Goal: Task Accomplishment & Management: Use online tool/utility

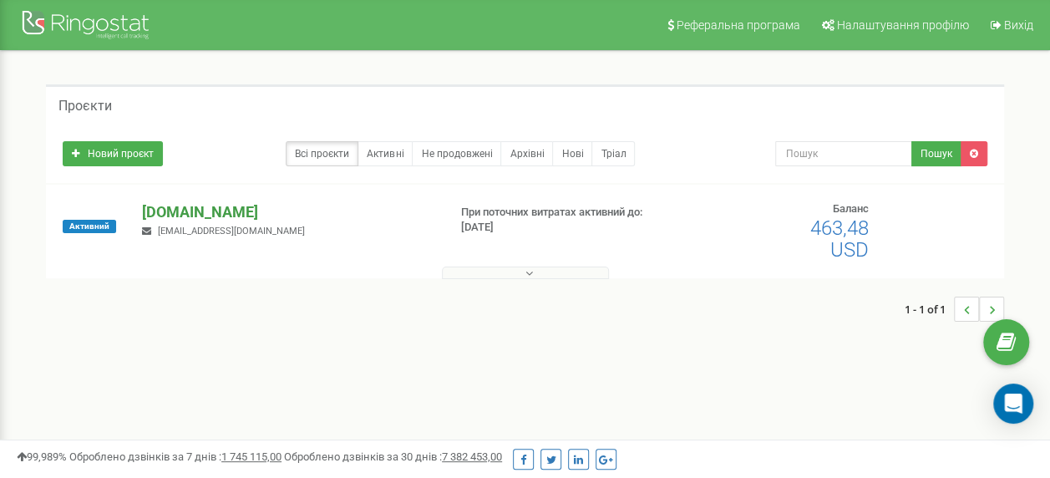
click at [176, 209] on p "[DOMAIN_NAME]" at bounding box center [287, 212] width 291 height 22
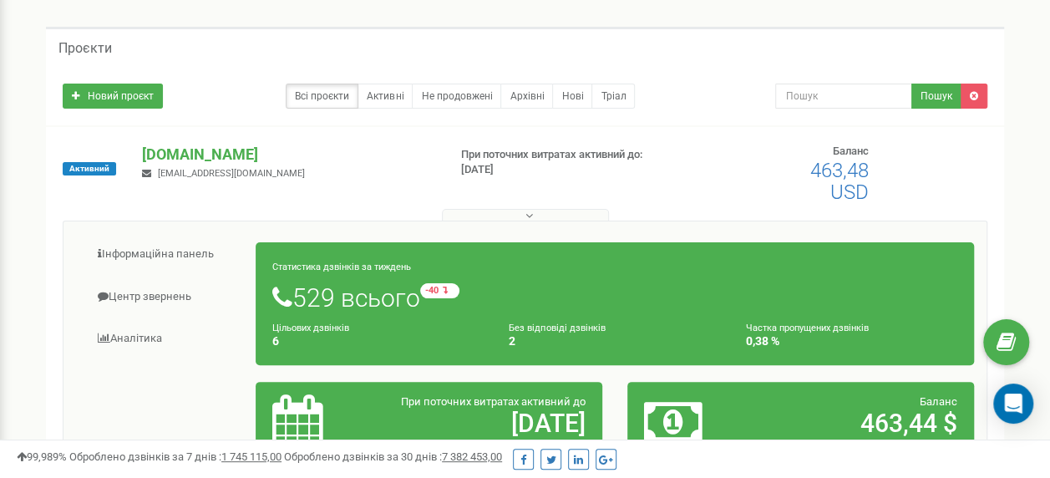
scroll to position [83, 0]
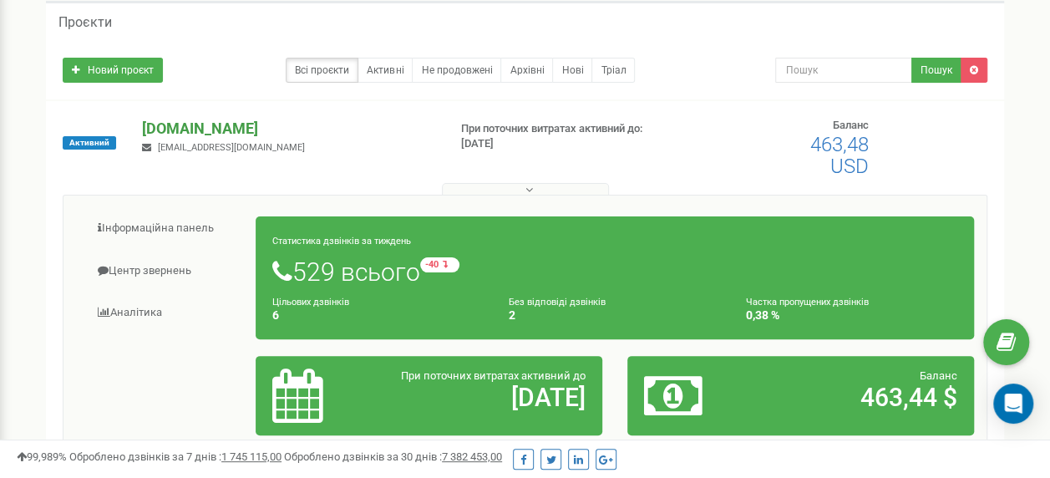
click at [177, 129] on p "[DOMAIN_NAME]" at bounding box center [287, 129] width 291 height 22
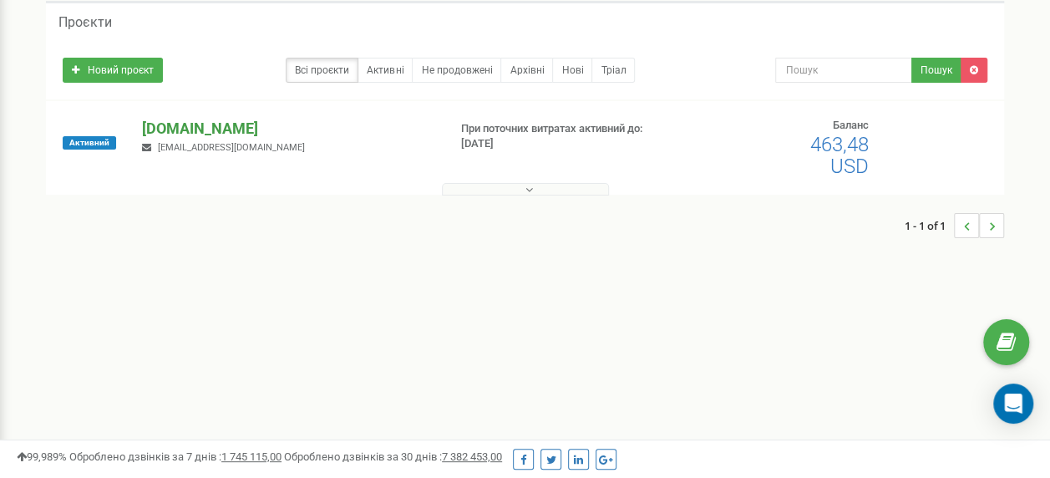
click at [185, 129] on p "[DOMAIN_NAME]" at bounding box center [287, 129] width 291 height 22
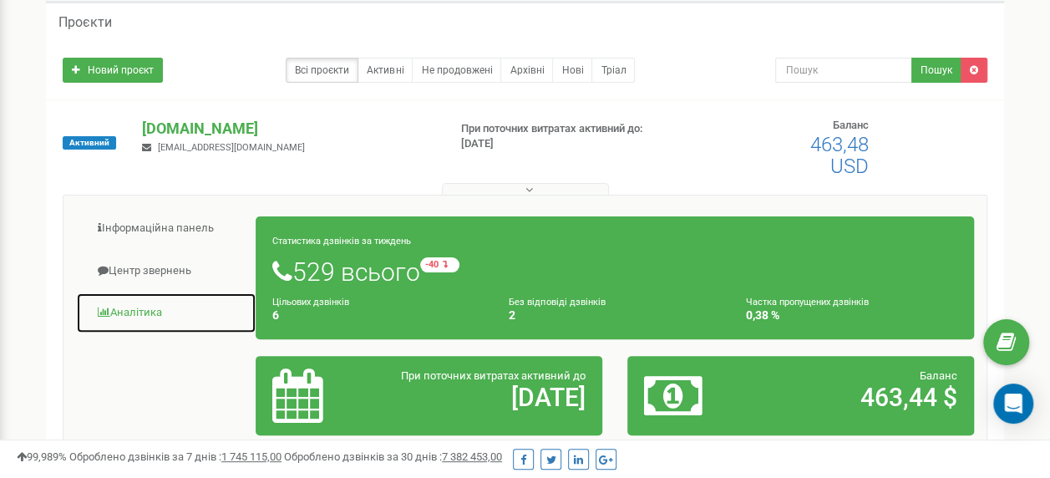
click at [139, 310] on link "Аналiтика" at bounding box center [166, 312] width 180 height 41
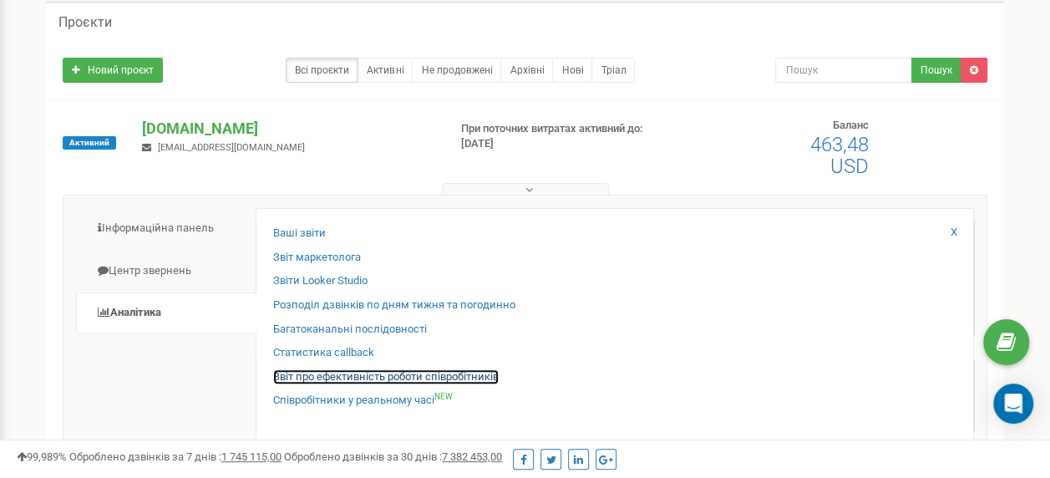
click at [331, 379] on link "Звіт про ефективність роботи співробітників" at bounding box center [385, 377] width 225 height 16
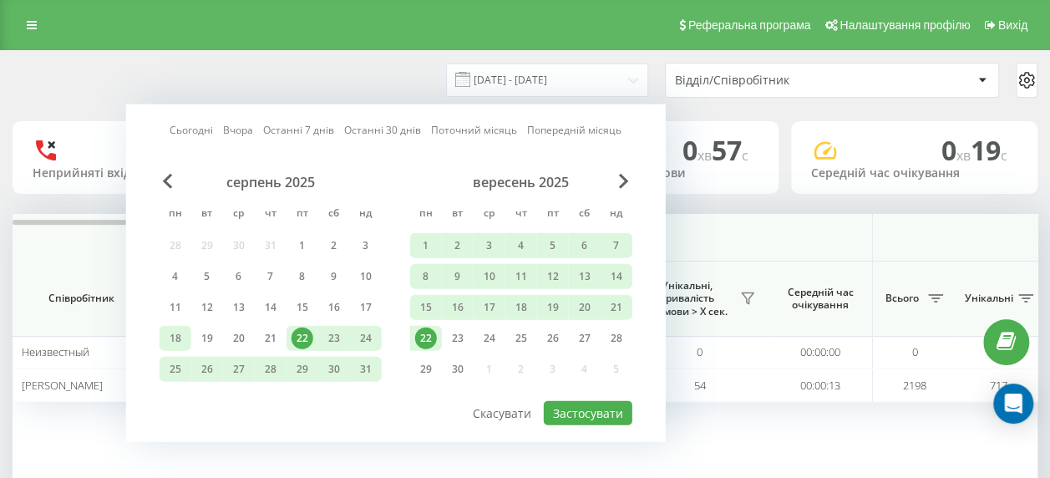
click at [174, 337] on div "18" at bounding box center [175, 338] width 22 height 22
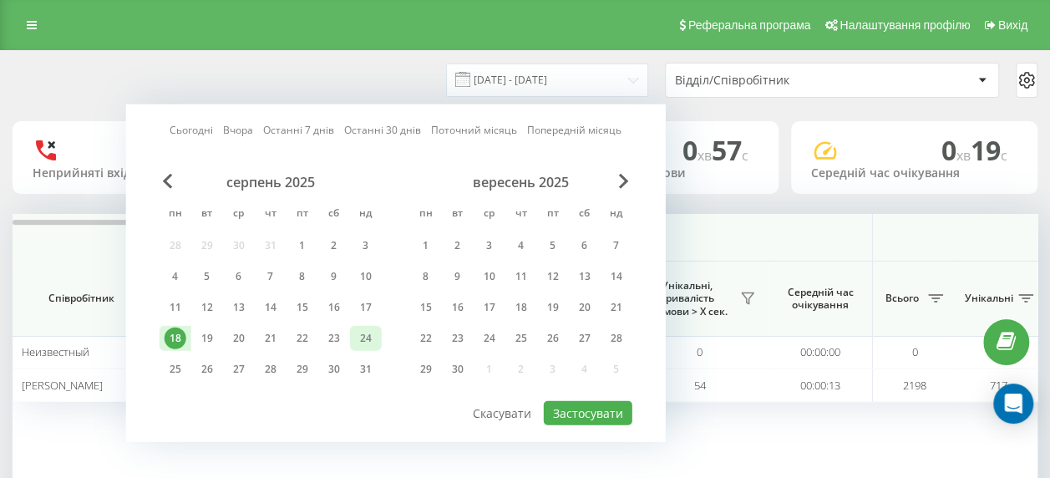
click at [358, 337] on div "24" at bounding box center [366, 338] width 22 height 22
click at [424, 311] on div "15" at bounding box center [426, 307] width 22 height 22
click at [616, 308] on div "21" at bounding box center [616, 307] width 22 height 22
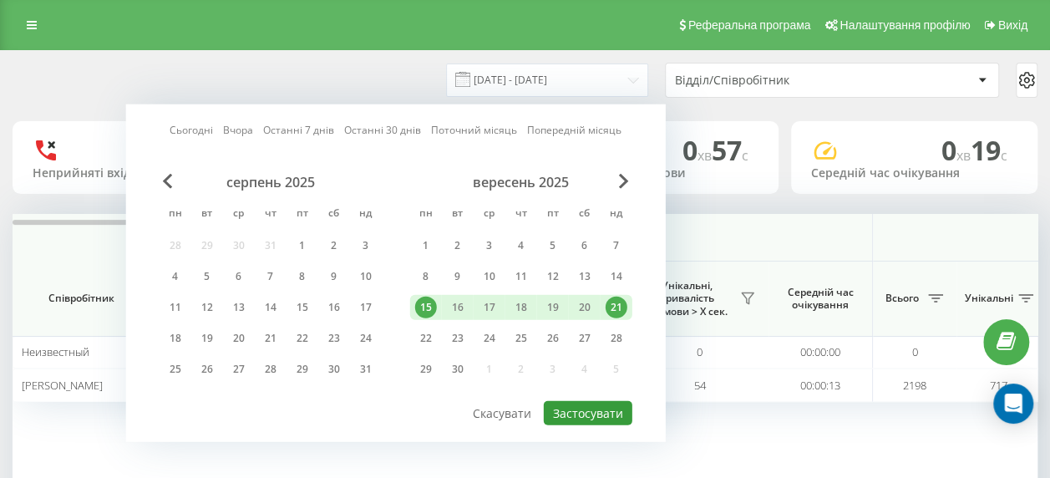
click at [590, 405] on button "Застосувати" at bounding box center [588, 413] width 89 height 24
type input "[DATE] - [DATE]"
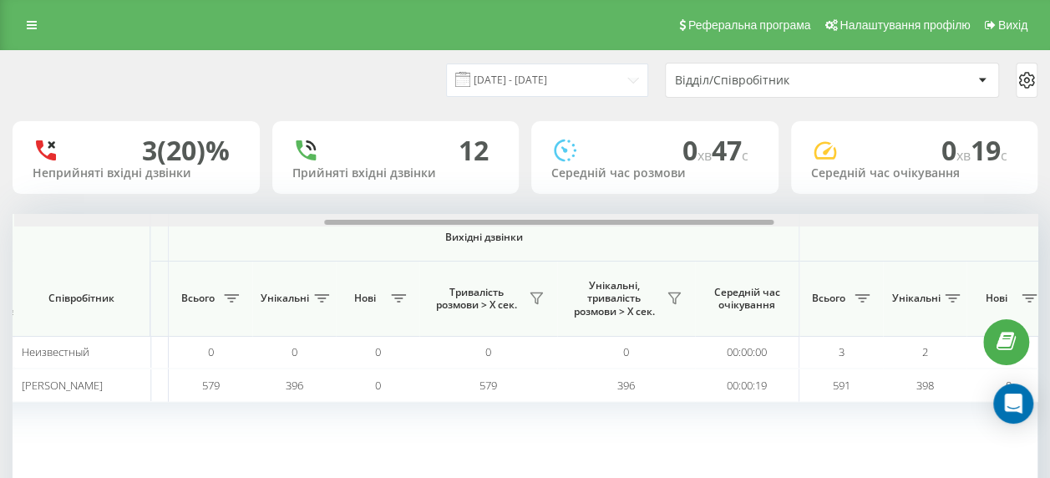
scroll to position [0, 706]
drag, startPoint x: 418, startPoint y: 221, endPoint x: 729, endPoint y: 250, distance: 312.0
click at [729, 250] on div "Вхідні дзвінки Вихідні дзвінки Всі дзвінки Співробітник Всього Унікальні Нові П…" at bounding box center [525, 360] width 1024 height 292
